Goal: Information Seeking & Learning: Compare options

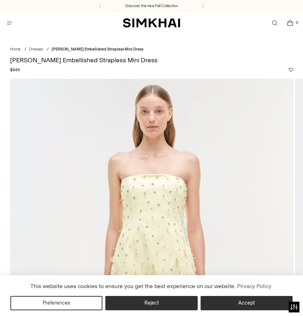
click at [124, 21] on img "SIMKHAI" at bounding box center [151, 23] width 57 height 10
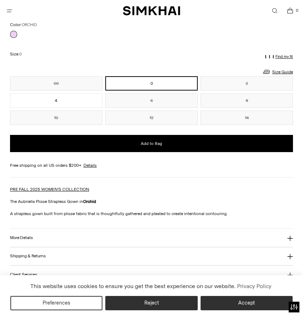
click at [73, 201] on p "The Aubriella Plisse Strapless Gown in Orchid" at bounding box center [151, 202] width 283 height 6
drag, startPoint x: 0, startPoint y: 35, endPoint x: 143, endPoint y: -9, distance: 149.5
click at [143, 0] on html "Accessibility Screen-Reader Guide, Feedback, and Issue Reporting | New window T…" at bounding box center [151, 145] width 303 height 1296
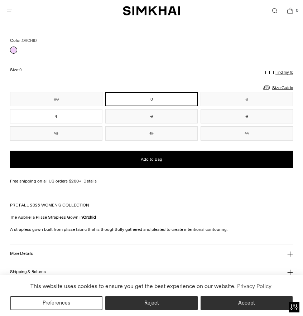
click at [154, 0] on html "Accessibility Screen-Reader Guide, Feedback, and Issue Reporting | New window T…" at bounding box center [151, 161] width 303 height 1296
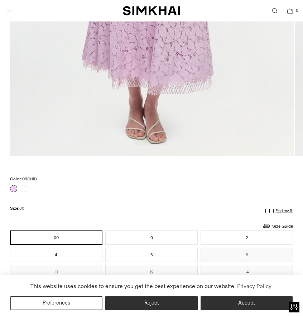
scroll to position [328, 0]
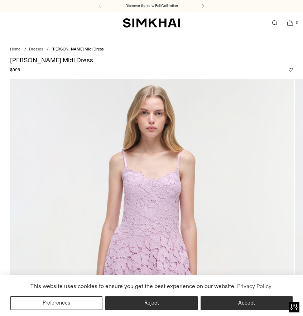
scroll to position [0, 0]
drag, startPoint x: 228, startPoint y: 0, endPoint x: 134, endPoint y: -6, distance: 94.5
drag, startPoint x: 134, startPoint y: -6, endPoint x: 132, endPoint y: -10, distance: 3.9
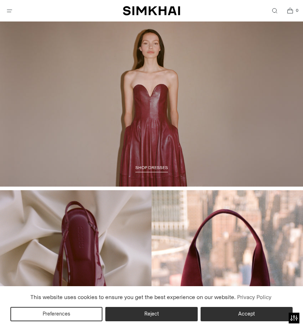
scroll to position [765, 0]
